Goal: Find specific page/section: Find specific page/section

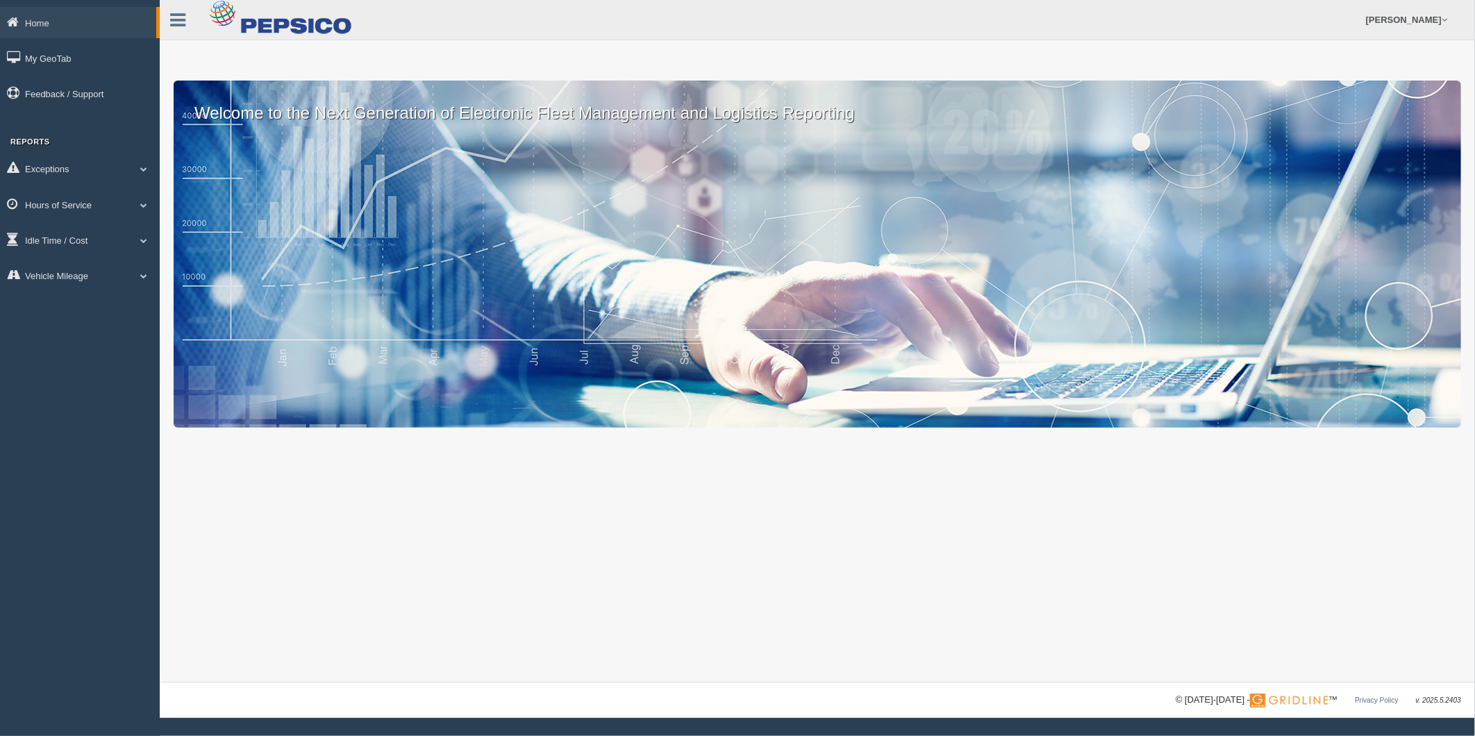
click at [51, 206] on link "Hours of Service" at bounding box center [80, 204] width 160 height 31
click at [88, 283] on link "HOS Violations" at bounding box center [90, 286] width 131 height 25
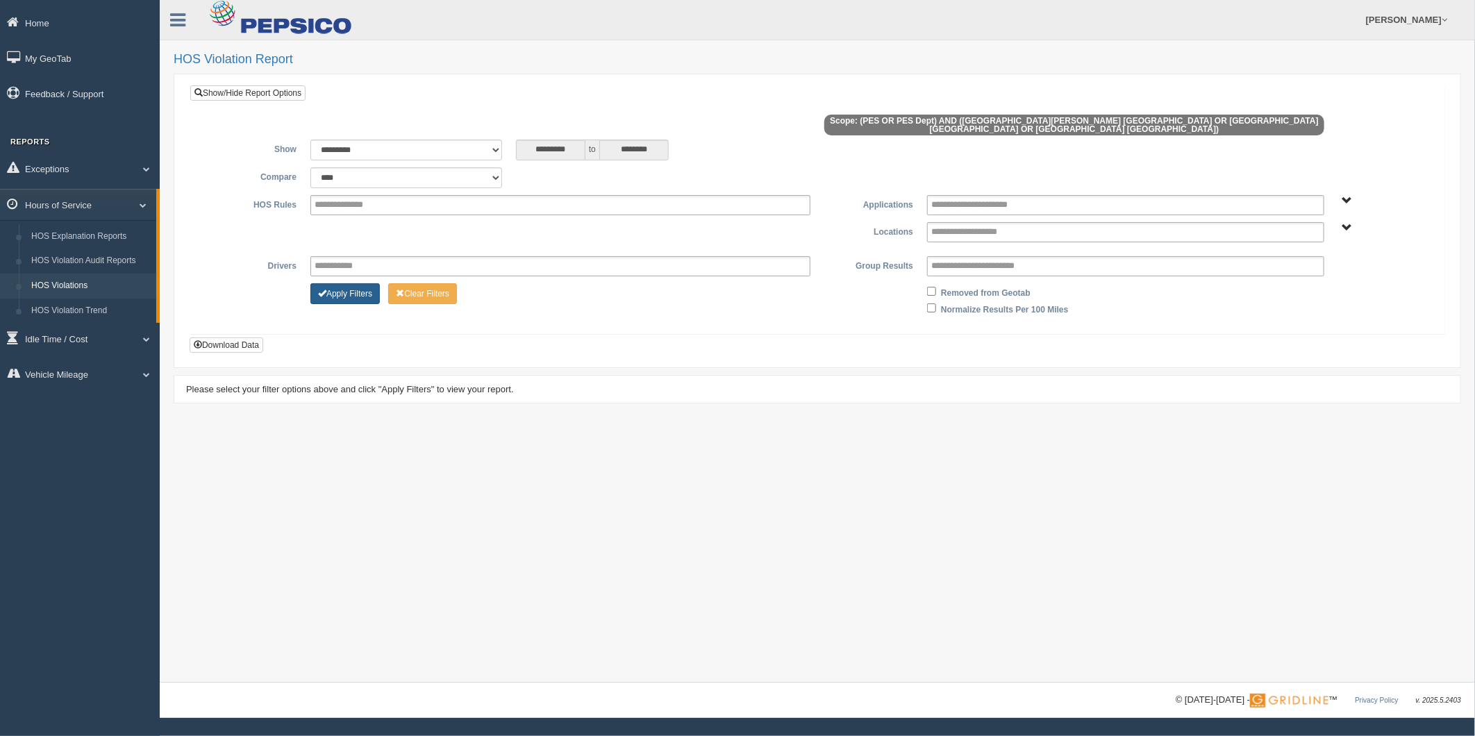
click at [367, 290] on button "Apply Filters" at bounding box center [345, 293] width 69 height 21
